Goal: Task Accomplishment & Management: Complete application form

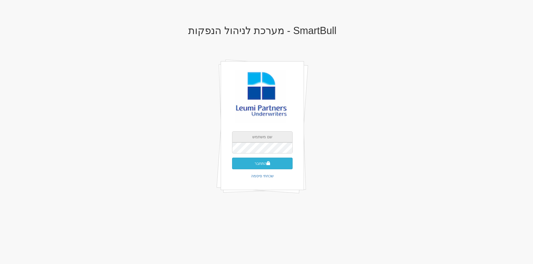
type input "[EMAIL_ADDRESS][DOMAIN_NAME]"
click at [272, 166] on button "התחבר" at bounding box center [262, 164] width 61 height 12
click at [264, 120] on input "text" at bounding box center [262, 156] width 61 height 11
type input "982600"
click at [232, 120] on button "התחבר" at bounding box center [262, 172] width 61 height 12
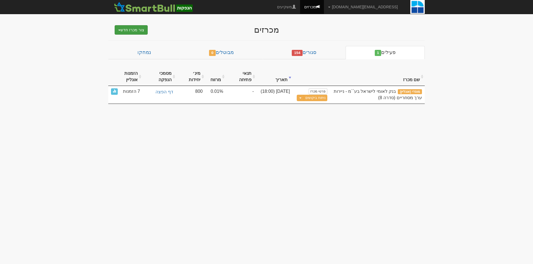
click at [144, 27] on button "צור מכרז חדש" at bounding box center [131, 29] width 33 height 9
click at [138, 38] on link "מוסדי" at bounding box center [117, 40] width 61 height 7
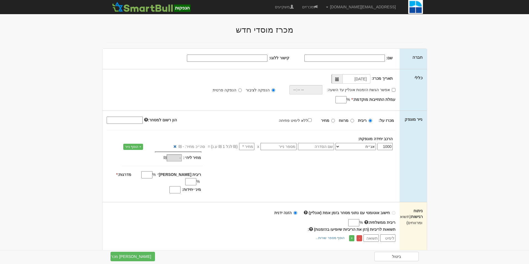
click at [367, 58] on input "שם:" at bounding box center [344, 58] width 80 height 7
type input "איי.די.איי הנפקות (2010) בע"מ"
click at [216, 57] on input "קישור ללוגו:" at bounding box center [227, 58] width 80 height 7
paste input "https://www.google.com/imgres?q=%D7%91%D7%99%D7%98%D7%95%D7%97%20%D7%99%D7%A9%D…"
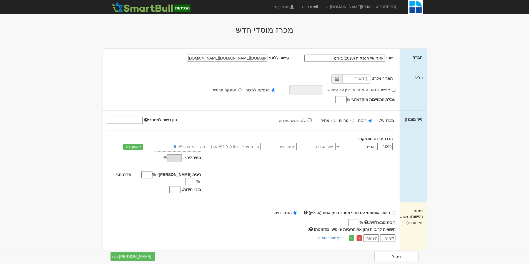
type input "https://www.google.com/imgres?q=%D7%91%D7%99%D7%98%D7%95%D7%97%20%D7%99%D7%A9%D…"
drag, startPoint x: 80, startPoint y: 67, endPoint x: 169, endPoint y: 68, distance: 89.4
click at [350, 80] on input "15/09/2025" at bounding box center [356, 78] width 28 height 9
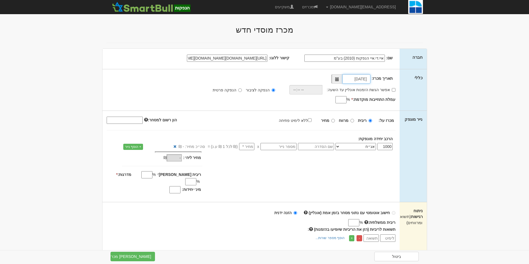
type input "16/09/2025"
click at [394, 90] on input "אפשר הגשת הזמנות אונליין עד השעה:" at bounding box center [394, 90] width 4 height 4
checkbox input "true"
click at [314, 91] on input "time" at bounding box center [304, 89] width 33 height 9
type input "18:45"
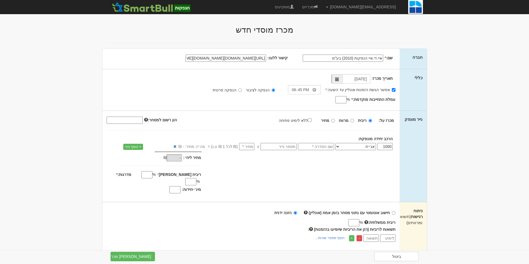
click at [312, 109] on div "תאריך מכרז: 16/09/2025 אפשר הגשת הזמנות אונליין עד השעה: * 18:45 * %" at bounding box center [250, 89] width 297 height 41
click at [339, 100] on input "עמלת התחייבות מוקדמת: *" at bounding box center [340, 99] width 11 height 7
type input "0.6"
drag, startPoint x: 252, startPoint y: 125, endPoint x: 306, endPoint y: 123, distance: 53.6
click at [252, 125] on div "מכרז על: ריבית מרווח מחיר ללא לימיט פתיחה" at bounding box center [251, 129] width 289 height 26
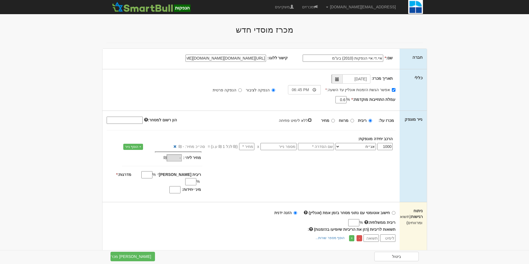
click at [311, 121] on input "ללא לימיט פתיחה" at bounding box center [310, 121] width 4 height 4
checkbox input "true"
click at [322, 148] on input "text" at bounding box center [316, 146] width 36 height 7
type input "סדרה ז"
click at [238, 162] on div "מחיר מינ׳: - ₪ * -" at bounding box center [250, 174] width 297 height 44
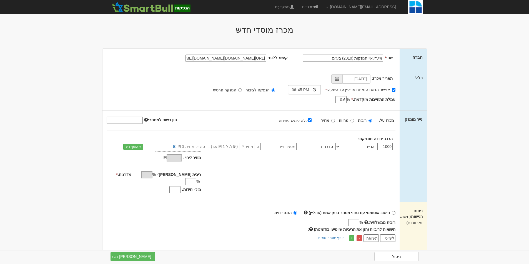
click at [245, 148] on input "number" at bounding box center [246, 146] width 15 height 7
type input "1"
type input "1,000"
type input "1"
click at [185, 178] on input "מדרגות: *" at bounding box center [190, 181] width 11 height 7
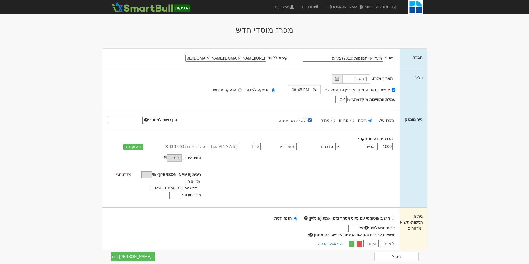
type input "0.01"
click at [180, 192] on input "מינ׳ יחידות:" at bounding box center [174, 195] width 11 height 7
type input "800"
click at [221, 178] on div "מחיר מינ׳: 1,000 ₪ * %" at bounding box center [250, 176] width 297 height 49
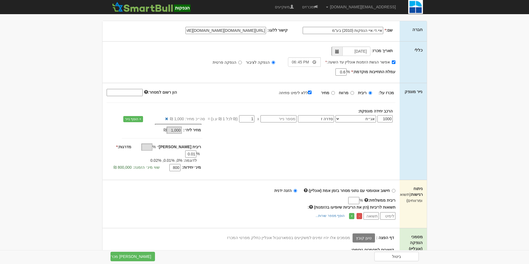
click at [285, 198] on div "%" at bounding box center [304, 201] width 120 height 7
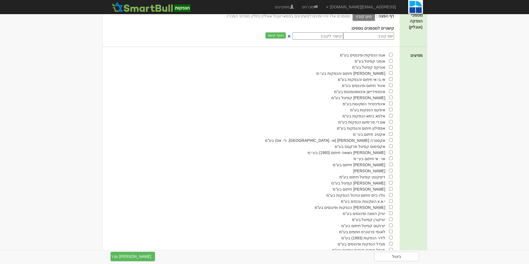
scroll to position [303, 0]
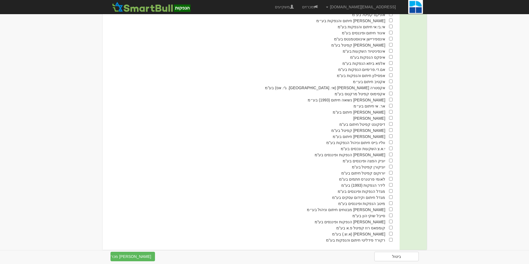
click at [389, 176] on div "לאומי פרטנרס חתמים בע"מ" at bounding box center [247, 179] width 290 height 6
click at [390, 177] on input "checkbox" at bounding box center [391, 179] width 4 height 4
checkbox input "true"
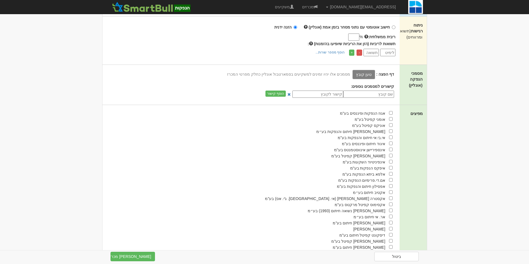
scroll to position [219, 0]
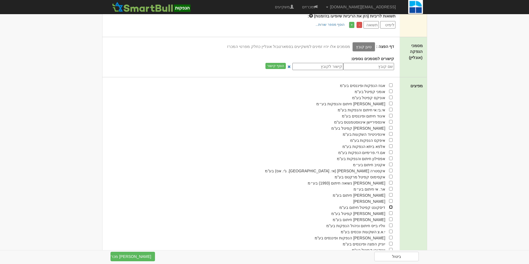
click at [391, 206] on input "checkbox" at bounding box center [391, 208] width 4 height 4
checkbox input "true"
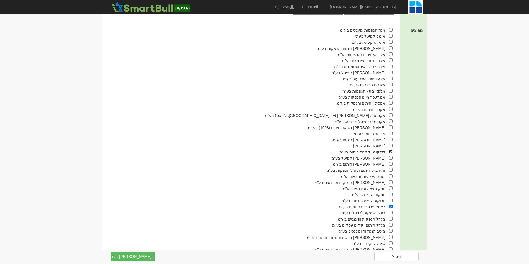
scroll to position [136, 0]
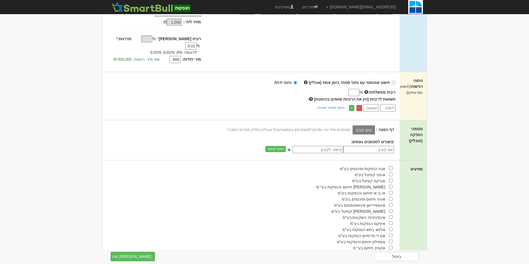
click at [441, 100] on body "gurp@leumipartners.com הגדרות חשבונות הנפקה תבניות הודעות קיבול X" at bounding box center [264, 151] width 529 height 574
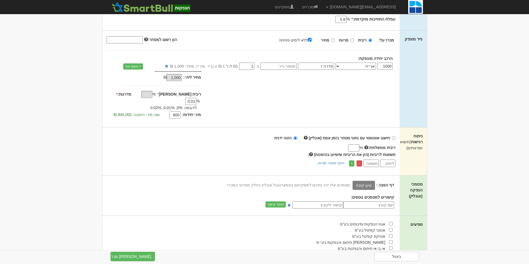
click at [79, 78] on body "gurp@leumipartners.com הגדרות חשבונות הנפקה תבניות הודעות קיבול X" at bounding box center [264, 207] width 529 height 574
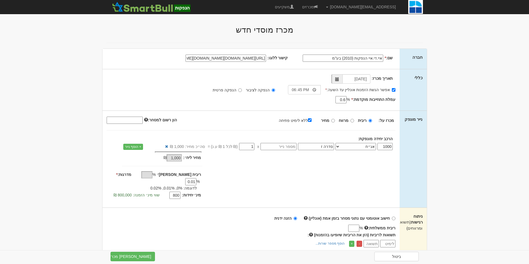
scroll to position [111, 0]
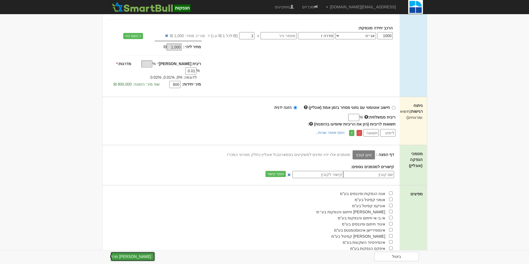
click at [147, 257] on button "צור מכרז" at bounding box center [132, 256] width 44 height 9
